Goal: Understand process/instructions: Learn how to perform a task or action

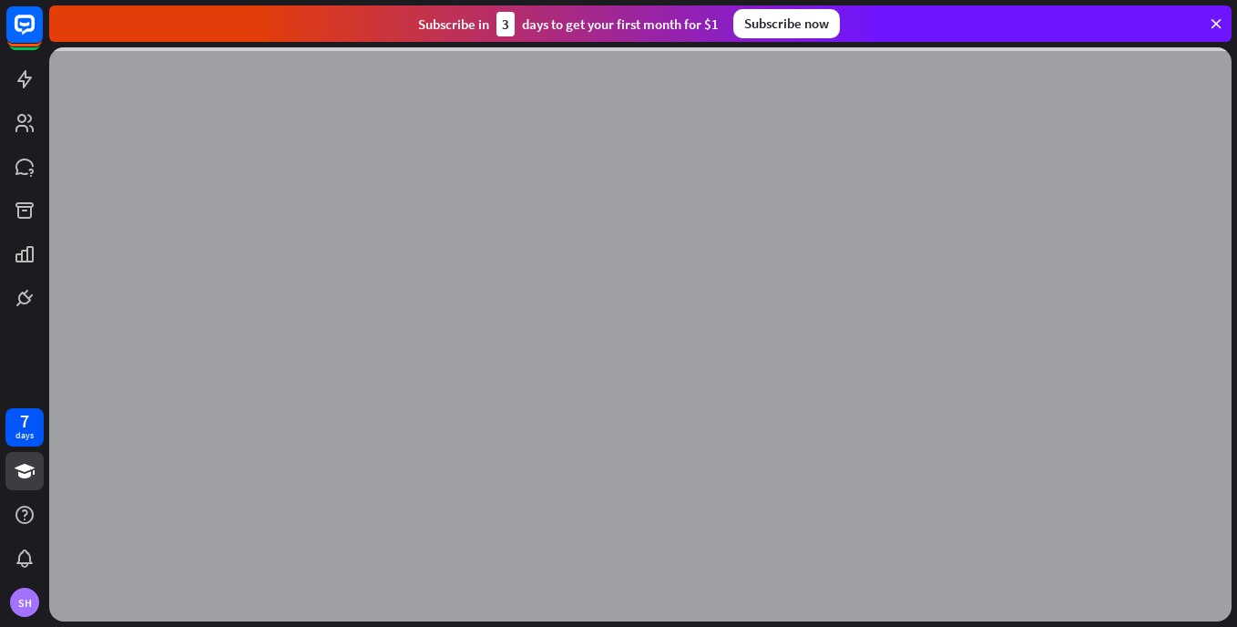
click at [1219, 22] on icon at bounding box center [1216, 23] width 16 height 16
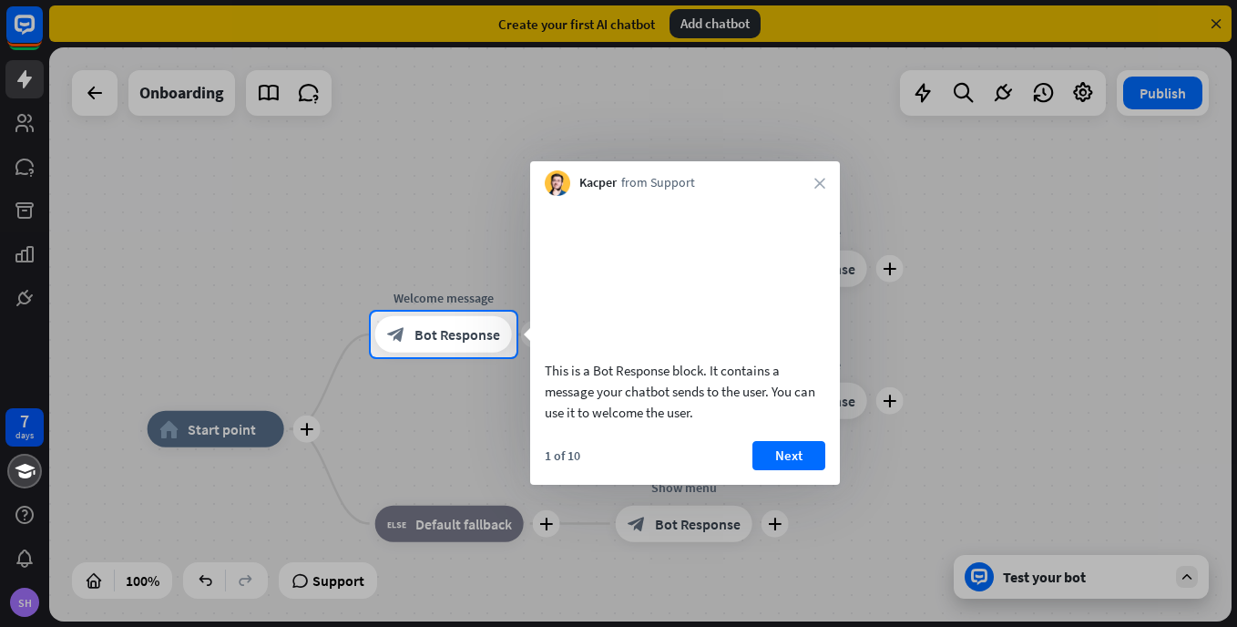
click at [832, 174] on div "Kacper from Support close" at bounding box center [685, 178] width 310 height 35
click at [820, 181] on icon "close" at bounding box center [819, 183] width 11 height 11
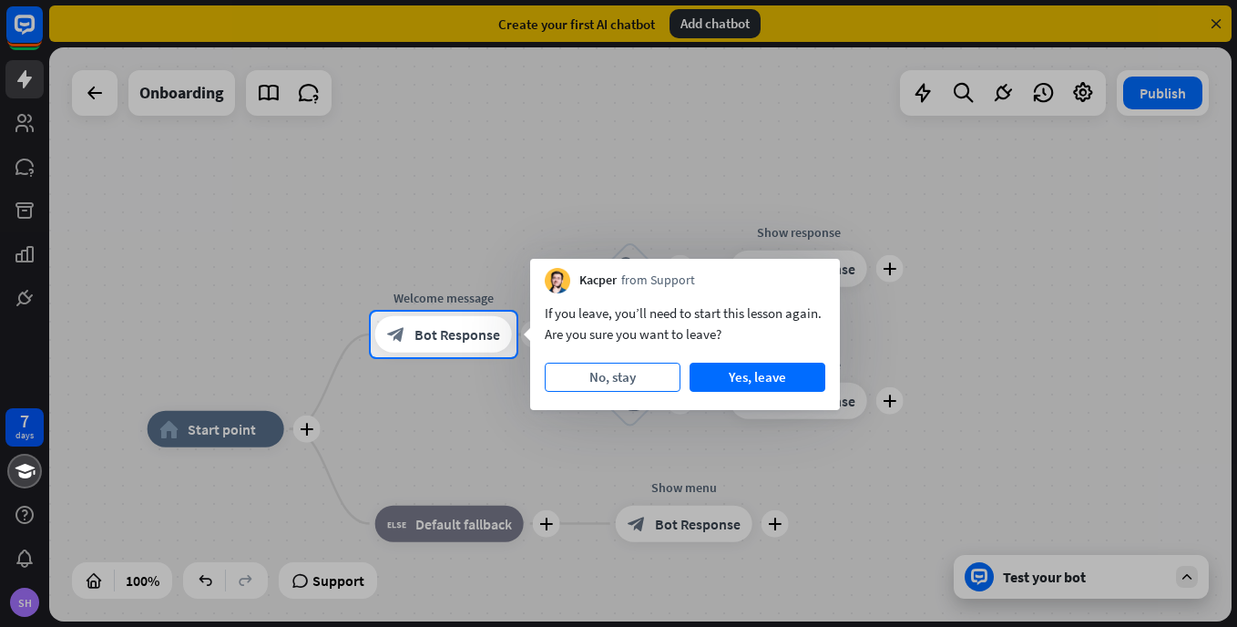
click at [666, 369] on button "No, stay" at bounding box center [613, 377] width 136 height 29
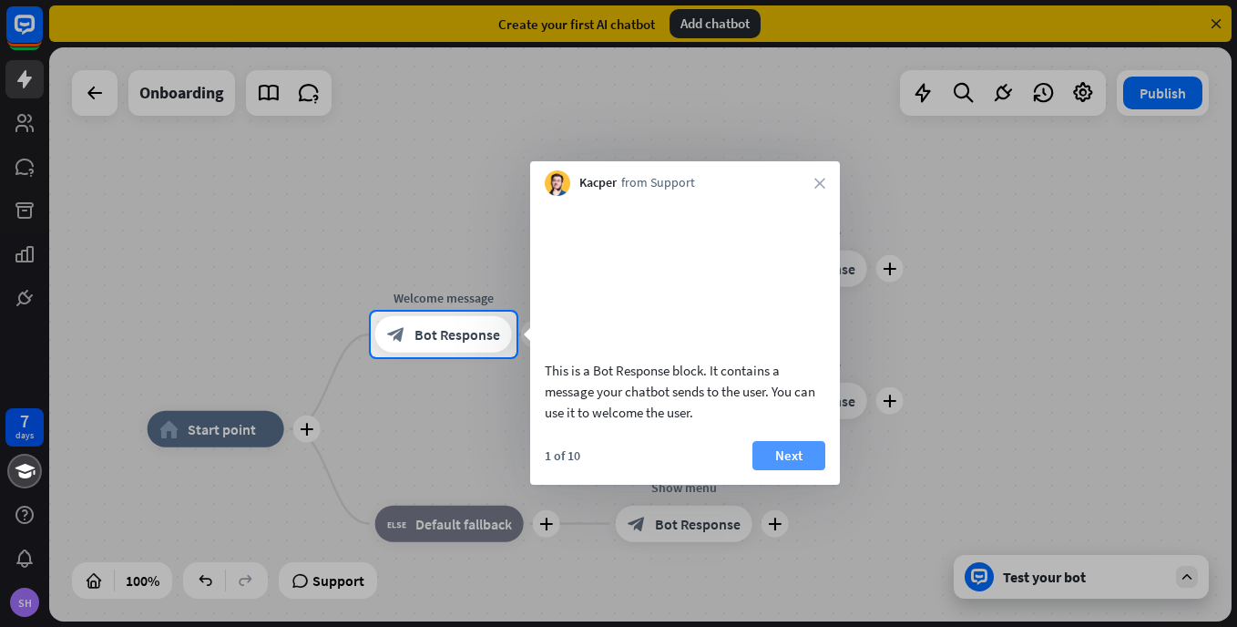
click at [799, 470] on button "Next" at bounding box center [788, 455] width 73 height 29
